Goal: Transaction & Acquisition: Download file/media

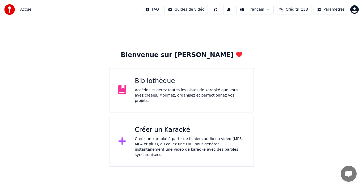
click at [162, 80] on div "Bibliothèque" at bounding box center [190, 81] width 110 height 9
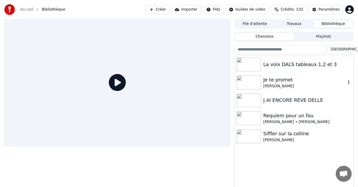
click at [264, 86] on div "[PERSON_NAME]" at bounding box center [305, 86] width 83 height 5
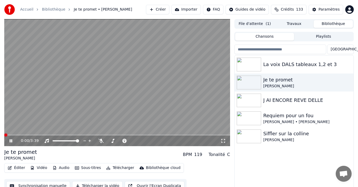
click at [53, 184] on button "Synchronisation manuelle" at bounding box center [38, 186] width 64 height 10
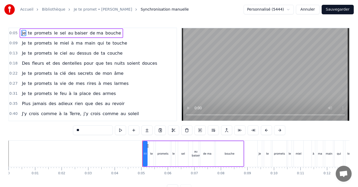
click at [345, 10] on button "Sauvegarder" at bounding box center [338, 10] width 32 height 10
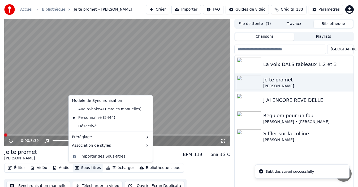
click at [83, 168] on button "Sous-titres" at bounding box center [88, 167] width 31 height 7
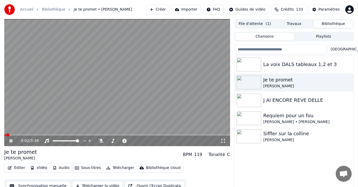
click at [12, 142] on icon at bounding box center [15, 141] width 12 height 4
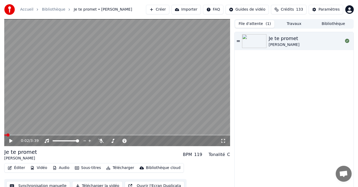
click at [260, 26] on button "File d'attente ( 1 )" at bounding box center [254, 24] width 39 height 8
click at [348, 41] on icon at bounding box center [347, 41] width 4 height 4
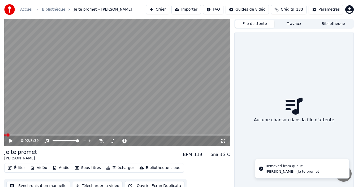
click at [323, 23] on button "Bibliothèque" at bounding box center [333, 24] width 39 height 8
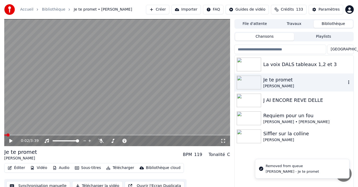
click at [273, 79] on div "Je te promet" at bounding box center [305, 79] width 83 height 7
click at [94, 185] on button "Télécharger la vidéo" at bounding box center [97, 186] width 51 height 10
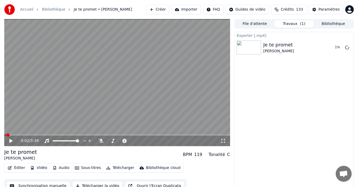
click at [333, 23] on button "Bibliothèque" at bounding box center [333, 24] width 39 height 8
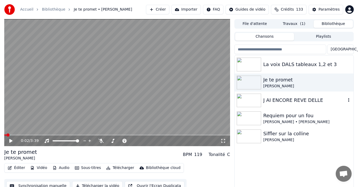
click at [274, 103] on div "J AI ENCORE REVE DELLE" at bounding box center [305, 100] width 83 height 7
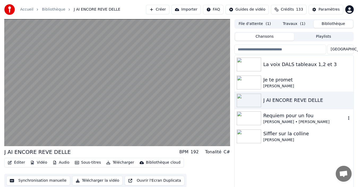
click at [286, 116] on div "Requiem pour un fou" at bounding box center [305, 115] width 83 height 7
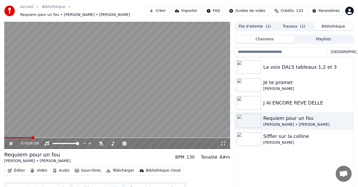
click at [32, 137] on span at bounding box center [117, 137] width 226 height 1
click at [41, 137] on span at bounding box center [117, 137] width 226 height 1
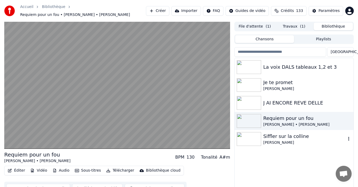
click at [245, 137] on img at bounding box center [249, 139] width 24 height 14
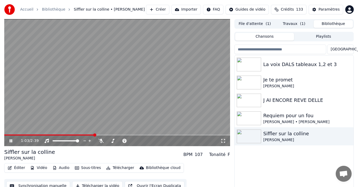
click at [11, 138] on div "1:03 / 2:39" at bounding box center [117, 140] width 222 height 5
click at [10, 141] on icon at bounding box center [15, 141] width 12 height 4
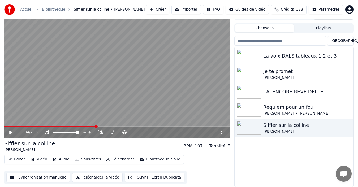
click at [43, 176] on button "Synchronisation manuelle" at bounding box center [38, 178] width 64 height 10
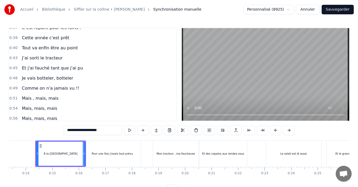
scroll to position [133, 0]
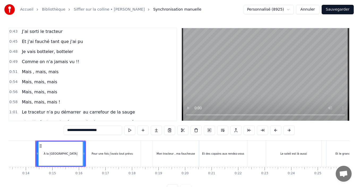
click at [35, 112] on span "Le tracetur n'a pu démarrer" at bounding box center [51, 112] width 60 height 6
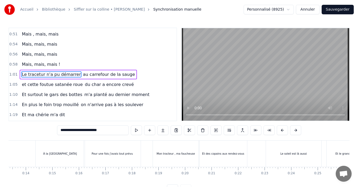
scroll to position [0, 1597]
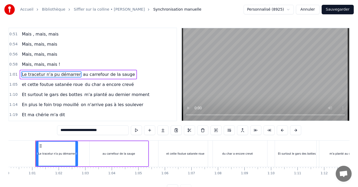
click at [73, 132] on input "**********" at bounding box center [93, 131] width 72 height 10
type input "**********"
click at [336, 10] on button "Sauvegarder" at bounding box center [338, 10] width 32 height 10
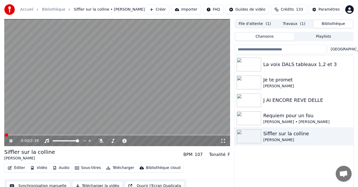
click at [56, 135] on span at bounding box center [117, 135] width 226 height 1
click at [70, 135] on span at bounding box center [117, 135] width 226 height 1
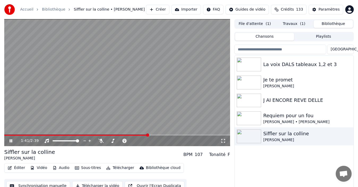
click at [11, 141] on icon at bounding box center [15, 141] width 12 height 4
click at [280, 136] on div "Siffler sur la colline" at bounding box center [305, 133] width 83 height 7
click at [75, 185] on button "Télécharger la vidéo" at bounding box center [97, 186] width 51 height 10
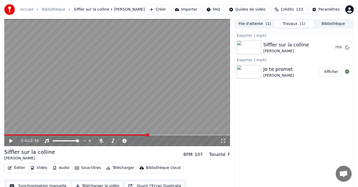
click at [346, 124] on div "Exporter [.mp4] Siffler sur la colline [PERSON_NAME] 75 % Exporter [.mp4] Je te…" at bounding box center [295, 111] width 120 height 159
click at [330, 107] on div "Exporter [.mp4] Siffler sur la colline [PERSON_NAME] Afficher Exporter [.mp4] J…" at bounding box center [295, 111] width 120 height 159
click at [12, 141] on icon at bounding box center [10, 141] width 3 height 4
click at [334, 25] on button "Bibliothèque" at bounding box center [333, 24] width 39 height 8
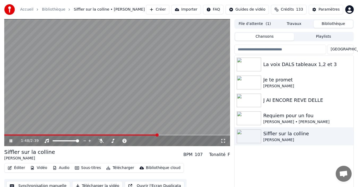
click at [270, 83] on div "Je te promet" at bounding box center [308, 79] width 88 height 7
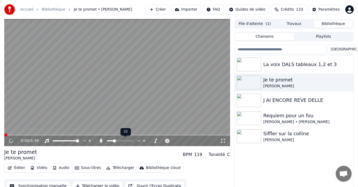
click at [114, 143] on span at bounding box center [114, 140] width 3 height 3
click at [130, 143] on span at bounding box center [128, 140] width 3 height 3
click at [119, 142] on span at bounding box center [118, 140] width 3 height 3
click at [102, 141] on icon at bounding box center [101, 141] width 3 height 4
click at [102, 141] on icon at bounding box center [101, 141] width 5 height 4
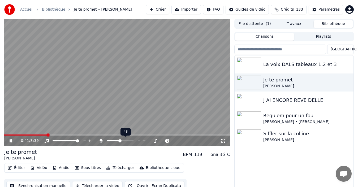
click at [120, 141] on span at bounding box center [113, 141] width 13 height 1
click at [13, 138] on div "1:49 / 3:39" at bounding box center [117, 140] width 222 height 5
click at [10, 142] on icon at bounding box center [11, 140] width 3 height 3
